Goal: Task Accomplishment & Management: Use online tool/utility

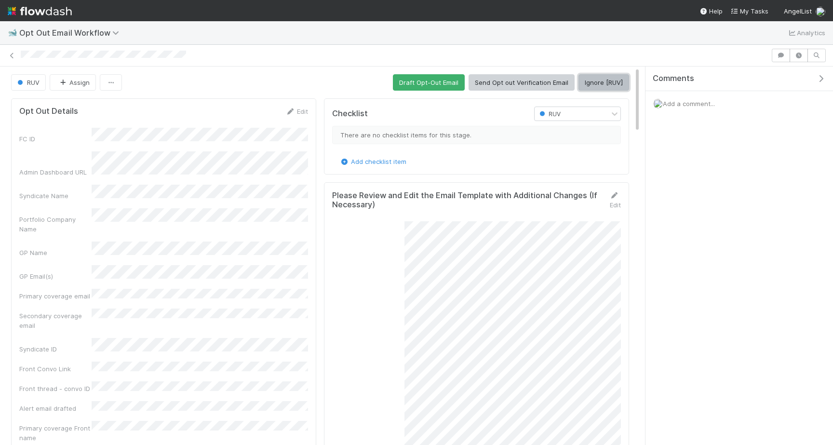
click at [605, 75] on button "Ignore [RUV]" at bounding box center [603, 82] width 51 height 16
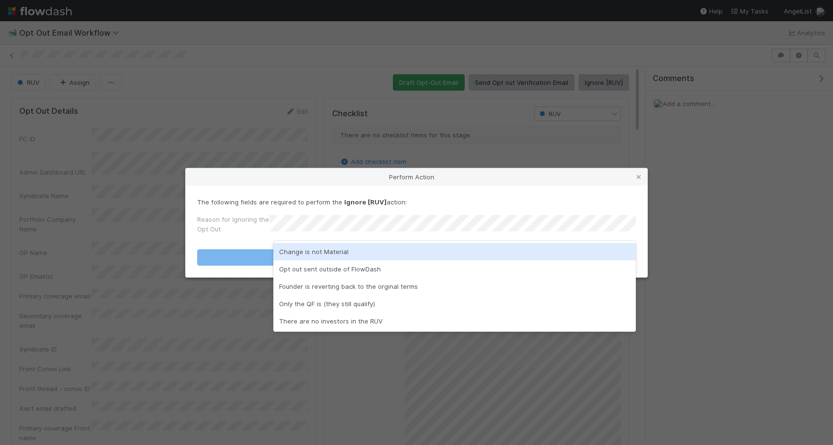
click at [294, 249] on div "Change is not Material" at bounding box center [454, 251] width 362 height 17
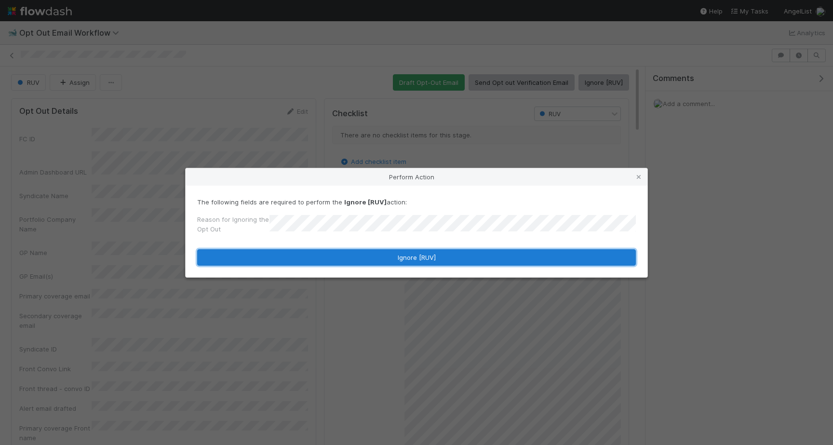
click at [294, 256] on button "Ignore [RUV]" at bounding box center [416, 257] width 439 height 16
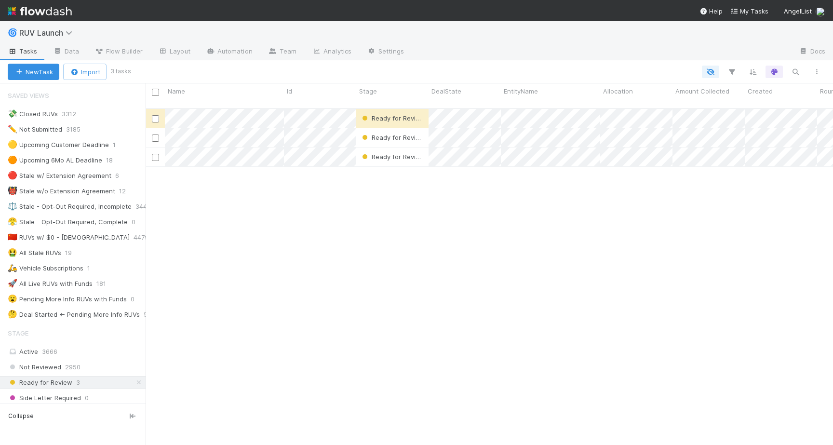
scroll to position [0, 0]
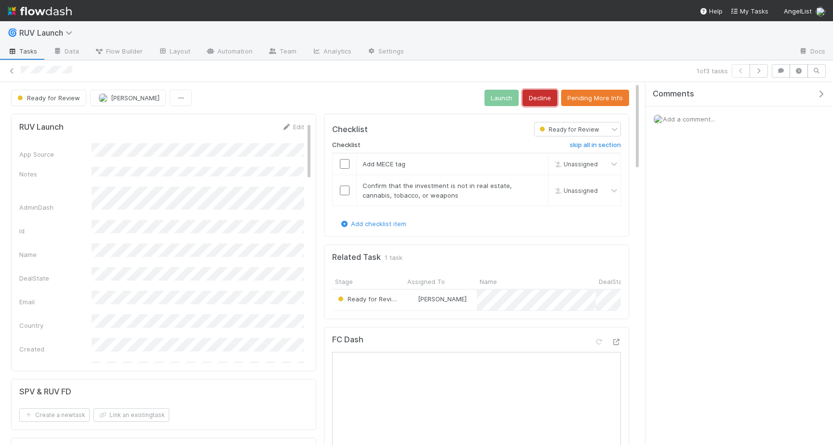
click at [551, 101] on button "Decline" at bounding box center [540, 98] width 35 height 16
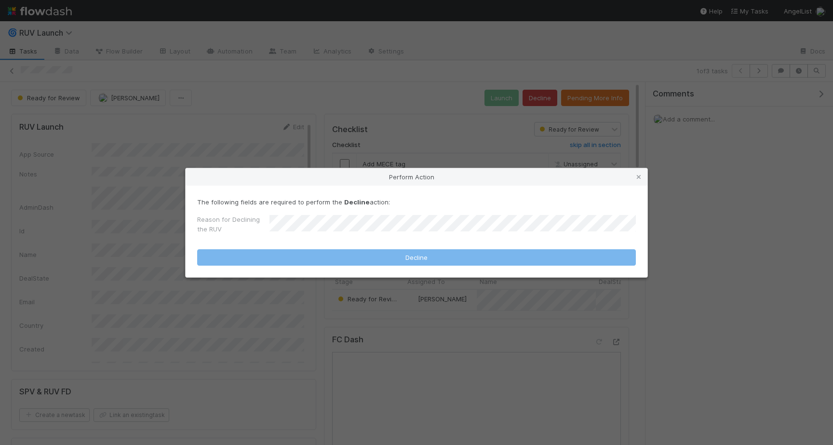
click at [403, 217] on div "Reason for Declining the RUV" at bounding box center [416, 225] width 439 height 23
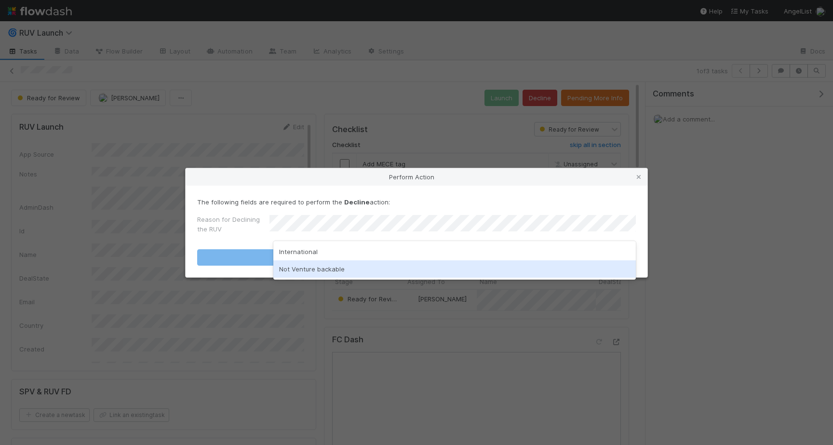
click at [341, 263] on div "Not Venture backable" at bounding box center [454, 268] width 362 height 17
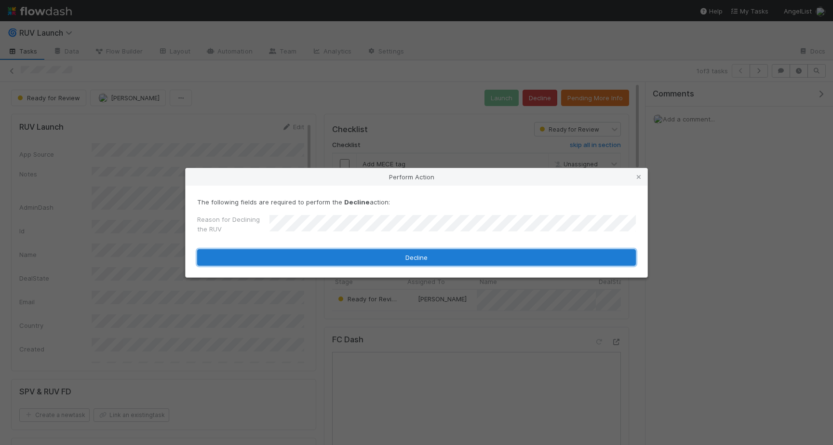
click at [355, 259] on button "Decline" at bounding box center [416, 257] width 439 height 16
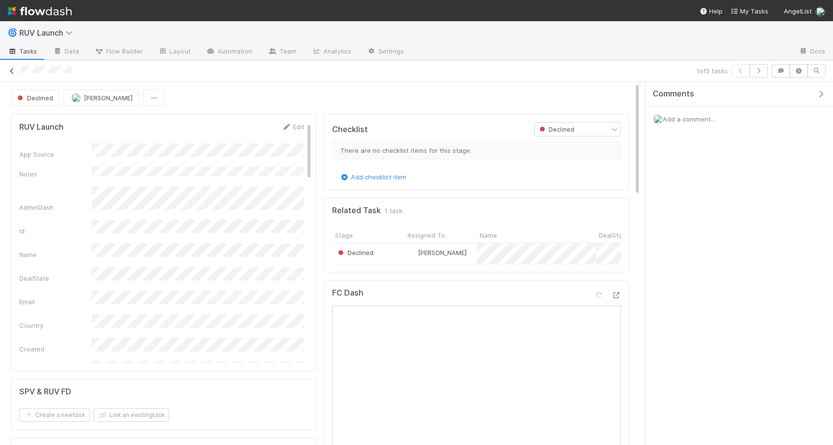
click at [14, 71] on icon at bounding box center [12, 71] width 10 height 6
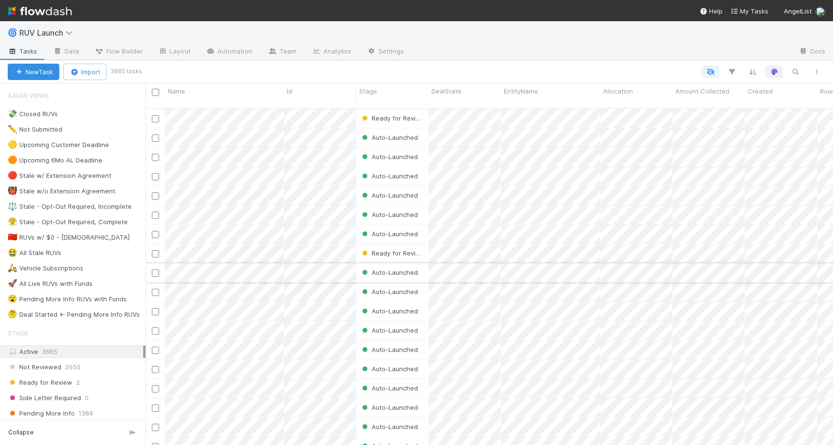
scroll to position [344, 687]
click at [78, 383] on span "2" at bounding box center [78, 382] width 4 height 12
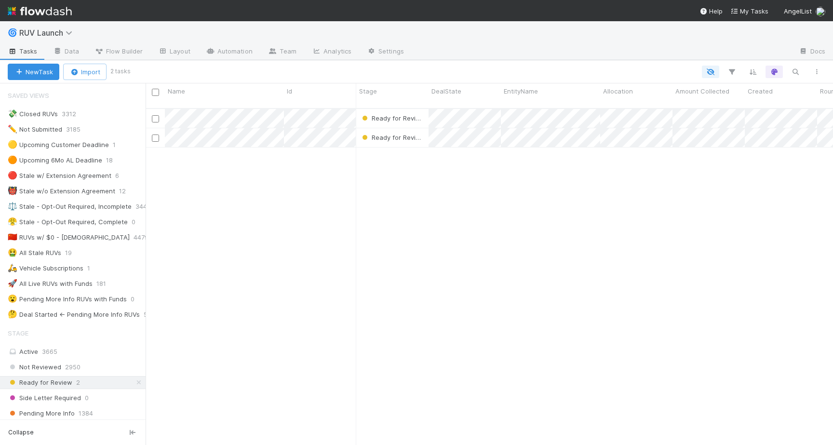
scroll to position [344, 687]
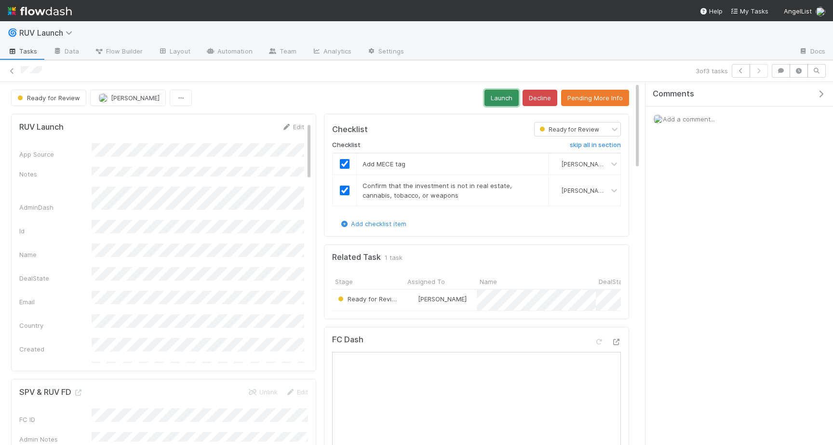
click at [494, 101] on button "Launch" at bounding box center [501, 98] width 34 height 16
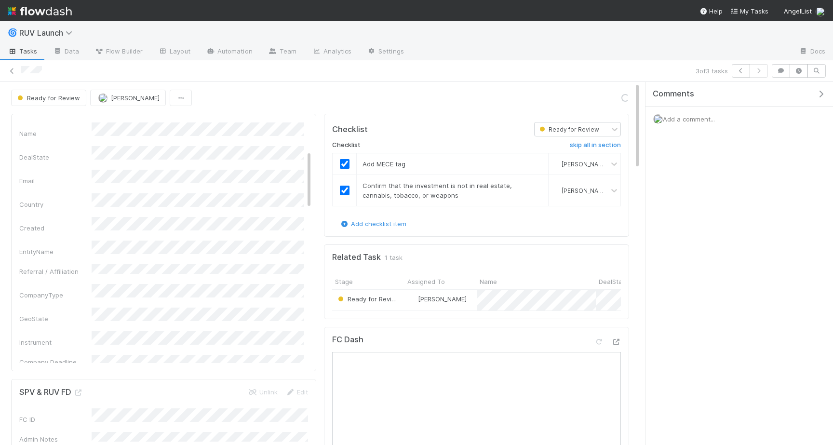
scroll to position [123, 0]
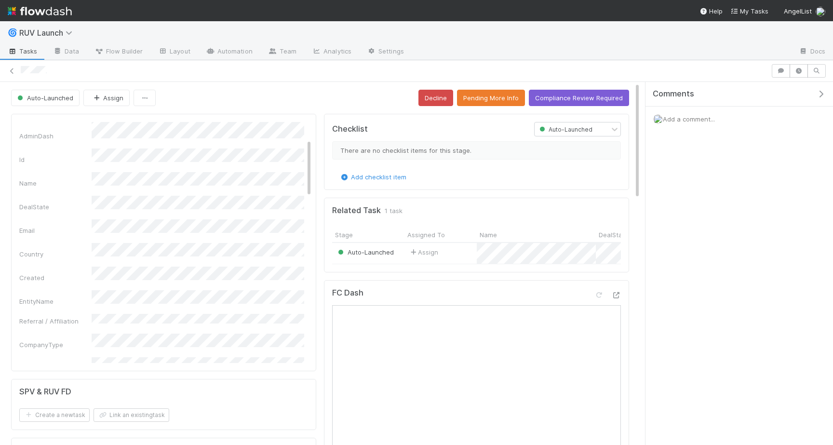
scroll to position [70, 0]
click at [503, 99] on button "Pending More Info" at bounding box center [491, 98] width 68 height 16
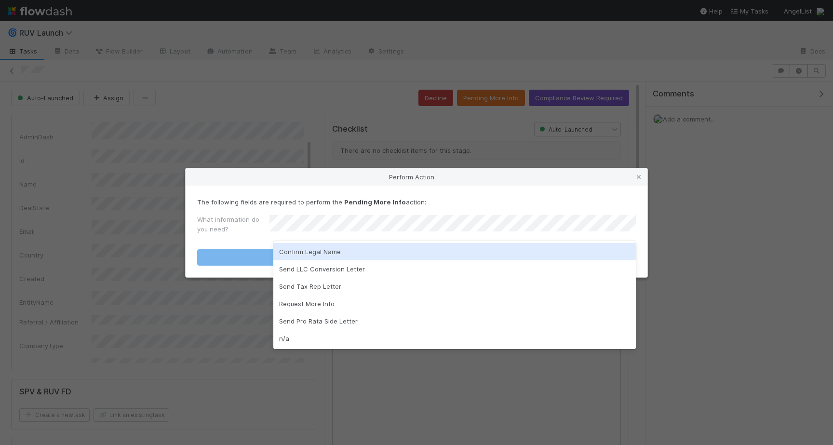
click at [314, 253] on div "Confirm Legal Name" at bounding box center [454, 251] width 362 height 17
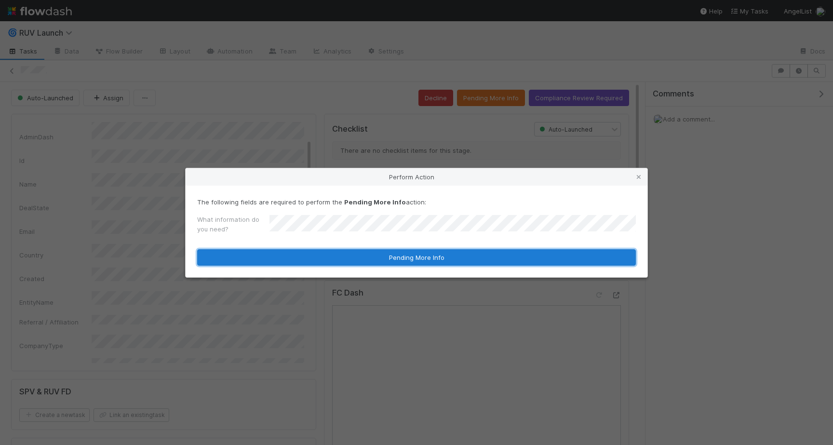
click at [311, 259] on button "Pending More Info" at bounding box center [416, 257] width 439 height 16
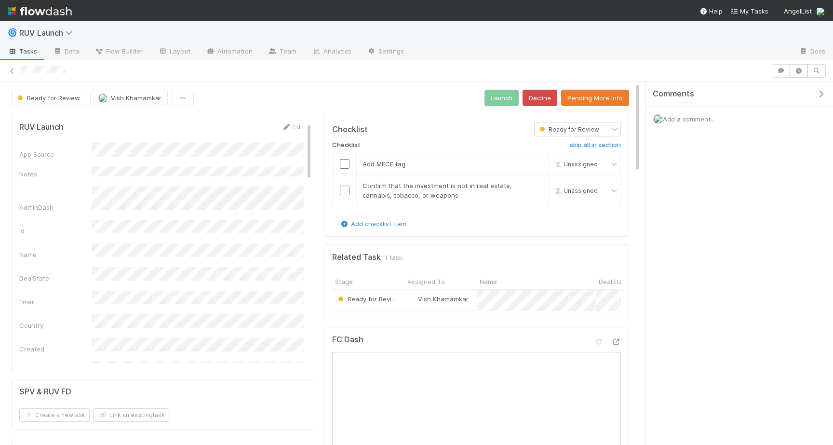
click at [291, 129] on link "Edit" at bounding box center [292, 127] width 23 height 8
click at [244, 134] on button "Save" at bounding box center [252, 130] width 27 height 16
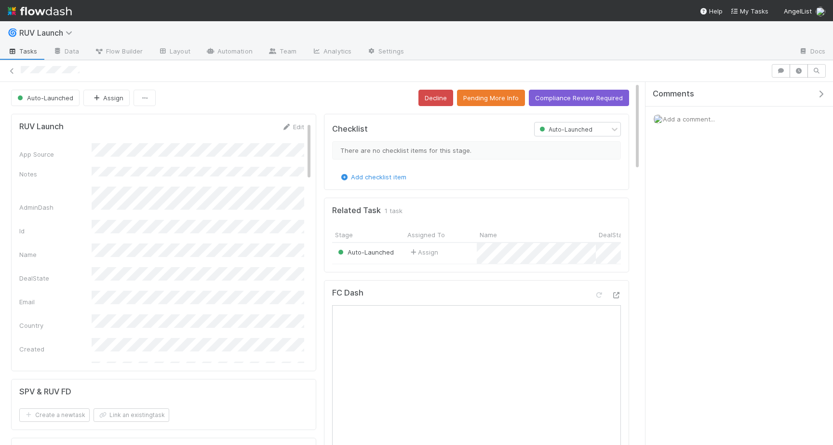
click at [492, 104] on button "Pending More Info" at bounding box center [491, 98] width 68 height 16
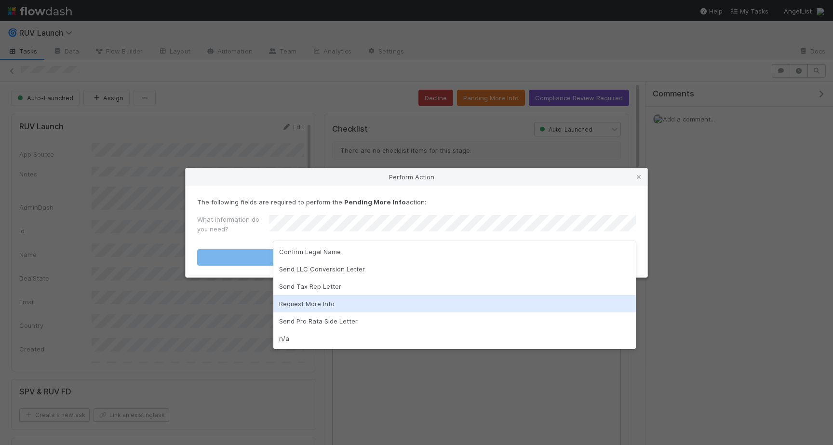
click at [327, 303] on div "Request More Info" at bounding box center [454, 303] width 362 height 17
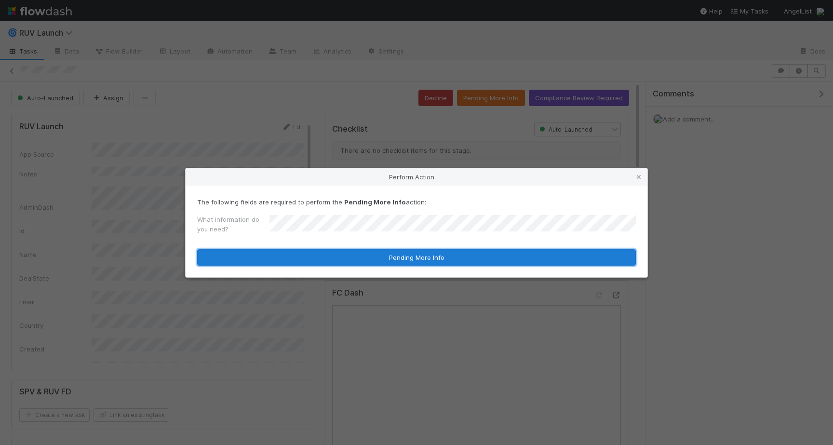
click at [367, 256] on button "Pending More Info" at bounding box center [416, 257] width 439 height 16
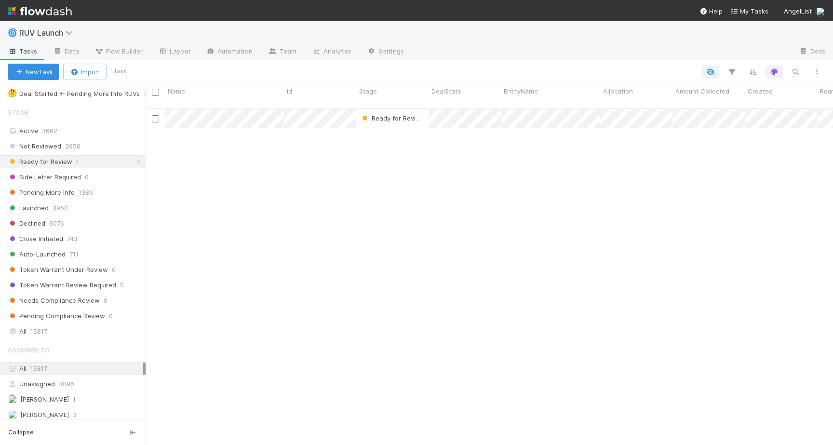
scroll to position [302, 0]
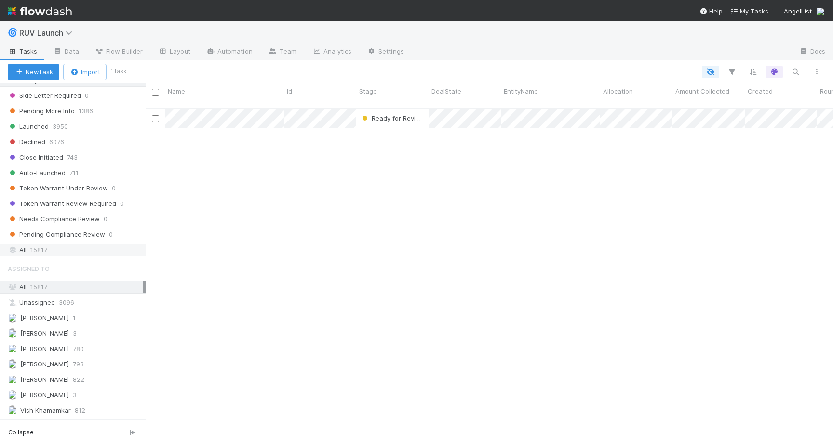
click at [60, 255] on div "All 15817" at bounding box center [75, 250] width 135 height 12
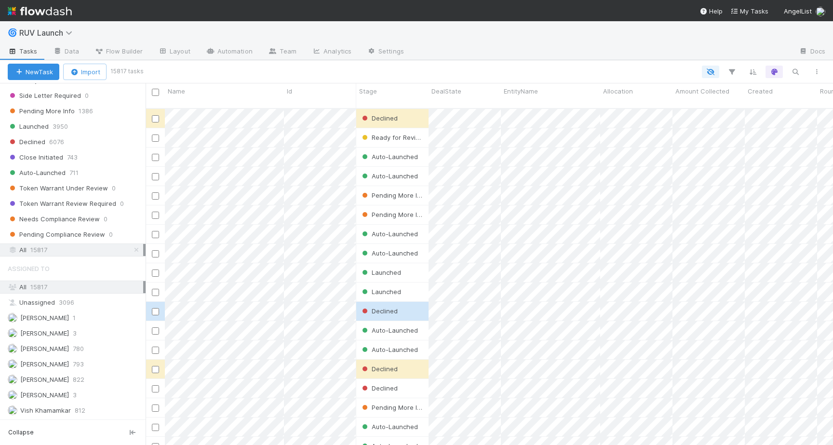
scroll to position [344, 687]
click at [797, 73] on icon "button" at bounding box center [796, 71] width 10 height 9
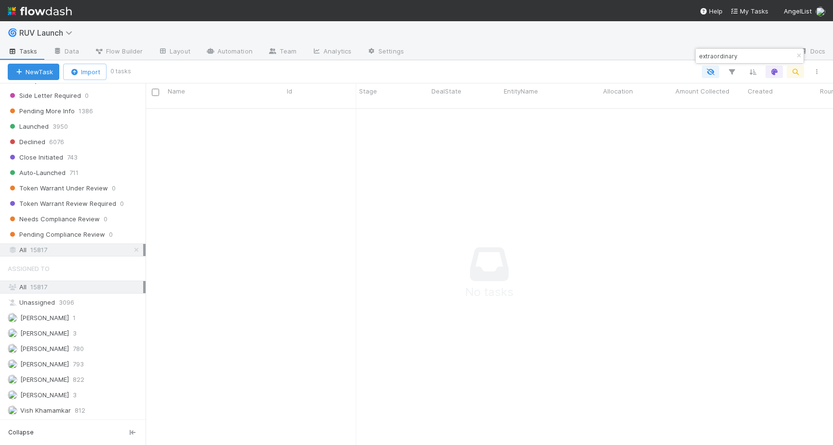
click at [716, 55] on input "extraordinary" at bounding box center [745, 56] width 96 height 12
paste input ".com"
type input "extraordinary.com"
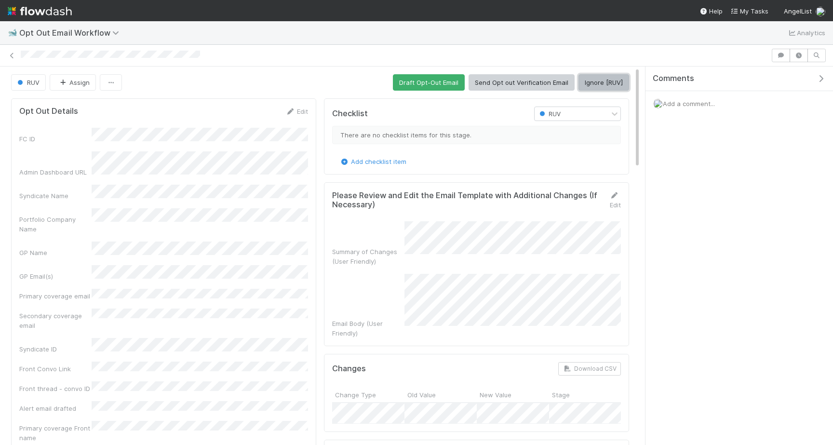
click at [614, 85] on button "Ignore [RUV]" at bounding box center [603, 82] width 51 height 16
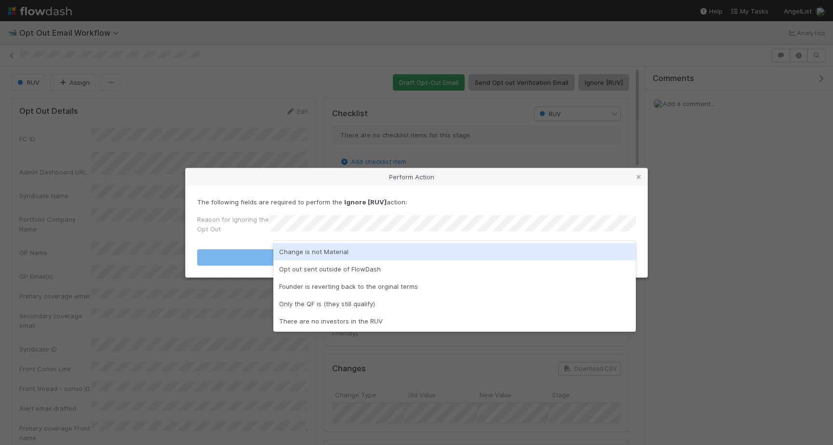
click at [433, 255] on div "Change is not Material" at bounding box center [454, 251] width 362 height 17
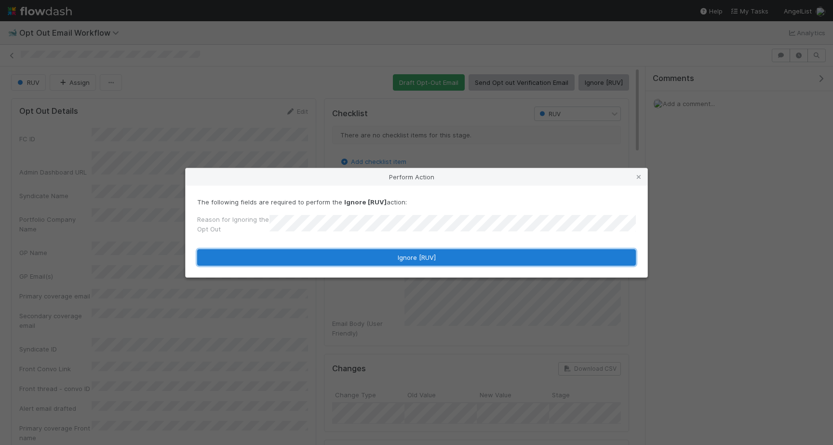
click at [350, 254] on button "Ignore [RUV]" at bounding box center [416, 257] width 439 height 16
